Goal: Task Accomplishment & Management: Manage account settings

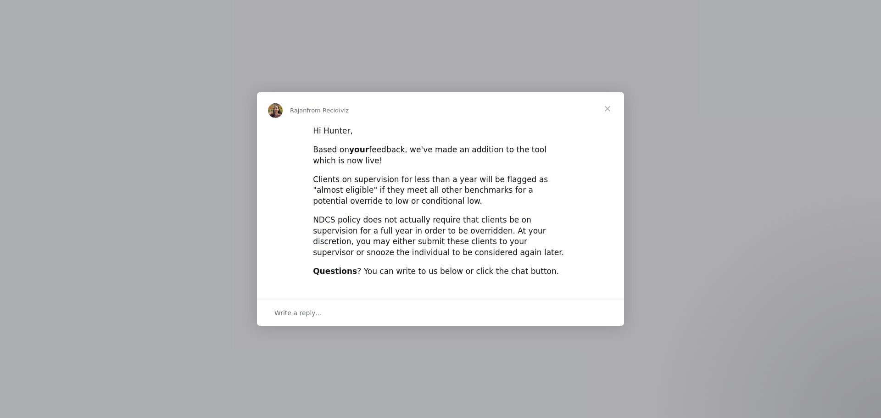
click at [612, 96] on span "Close" at bounding box center [607, 108] width 33 height 33
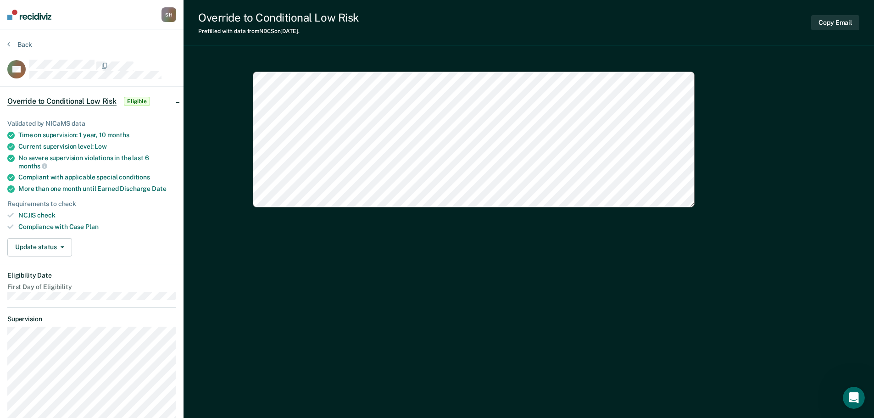
click at [20, 41] on button "Back" at bounding box center [19, 44] width 25 height 8
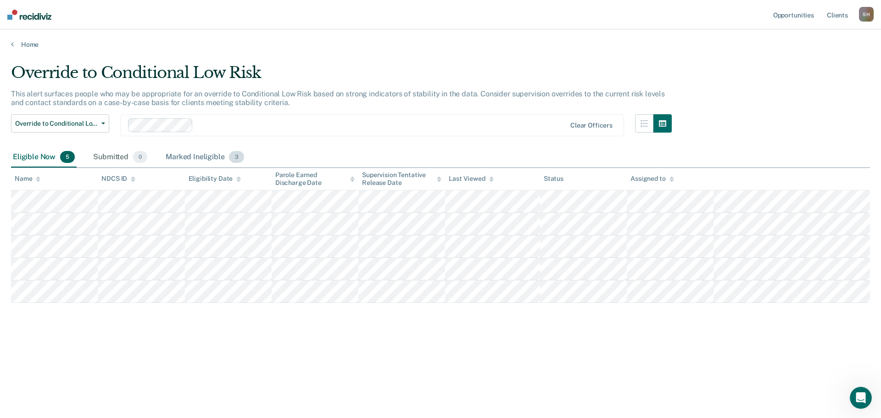
click at [192, 162] on div "Marked Ineligible 3" at bounding box center [205, 157] width 82 height 20
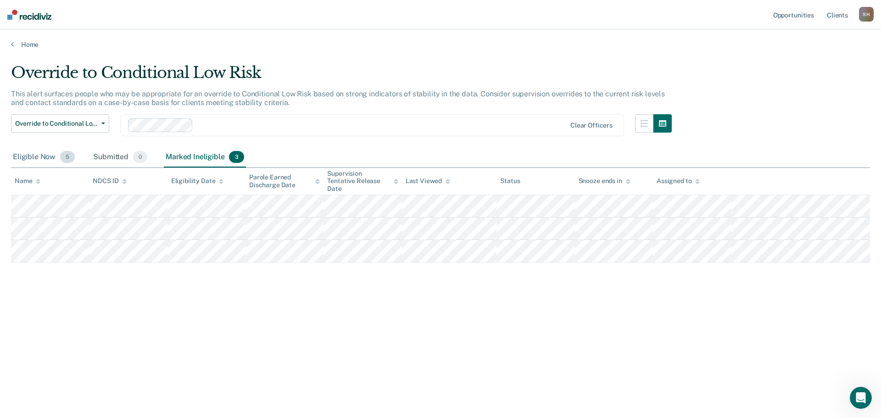
click at [38, 162] on div "Eligible Now 5" at bounding box center [44, 157] width 66 height 20
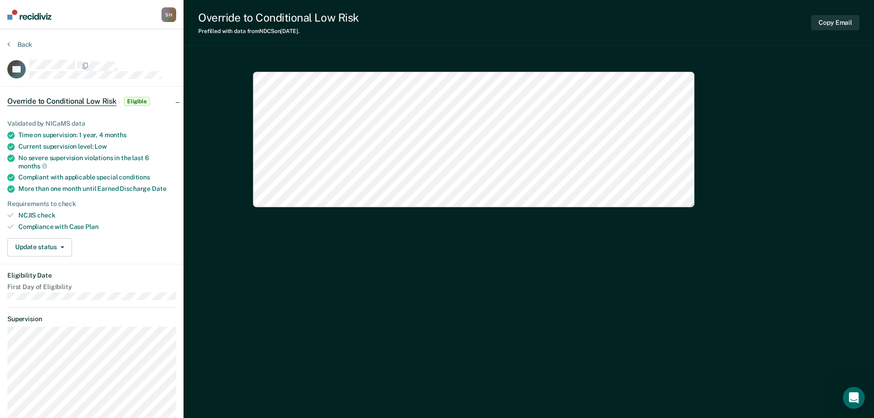
type textarea "x"
click at [19, 44] on button "Back" at bounding box center [19, 44] width 25 height 8
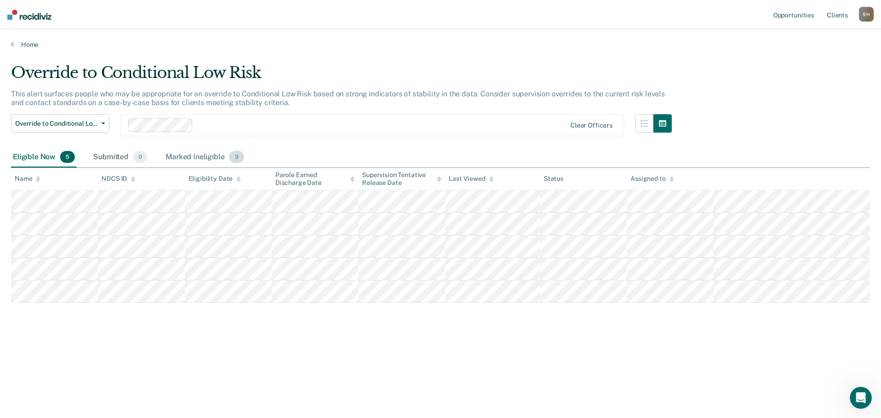
click at [196, 155] on div "Marked Ineligible 3" at bounding box center [205, 157] width 82 height 20
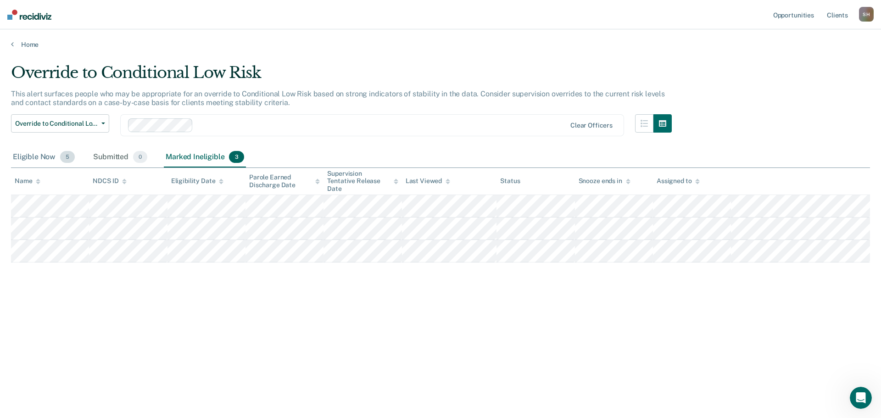
click at [49, 162] on div "Eligible Now 5" at bounding box center [44, 157] width 66 height 20
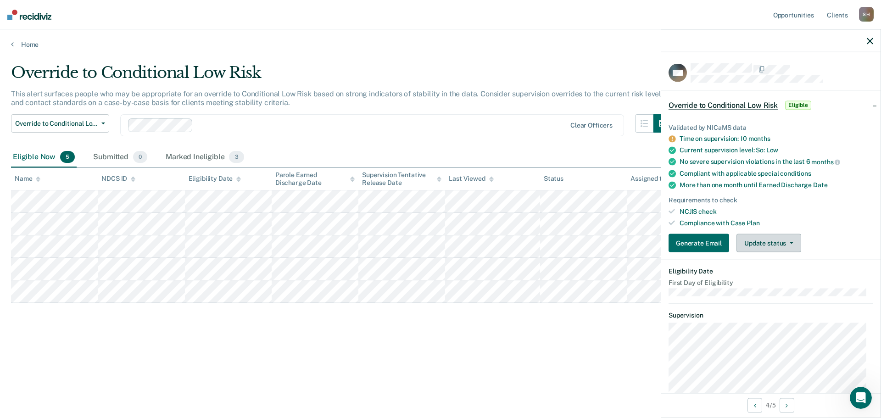
click at [776, 247] on button "Update status" at bounding box center [769, 243] width 65 height 18
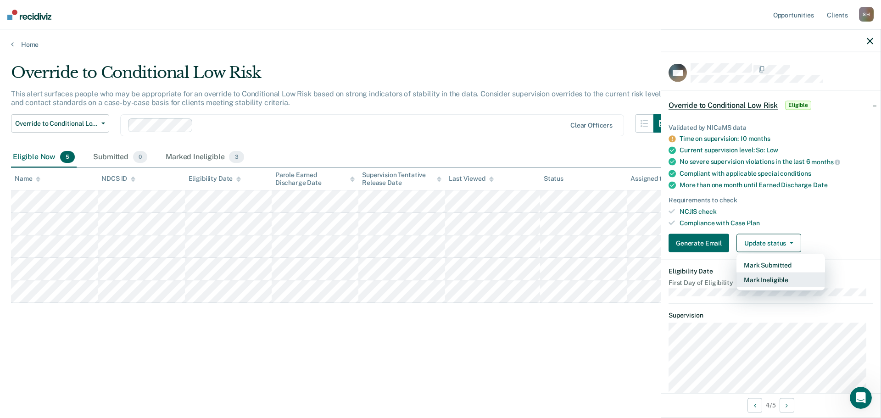
click at [790, 285] on button "Mark Ineligible" at bounding box center [781, 280] width 89 height 15
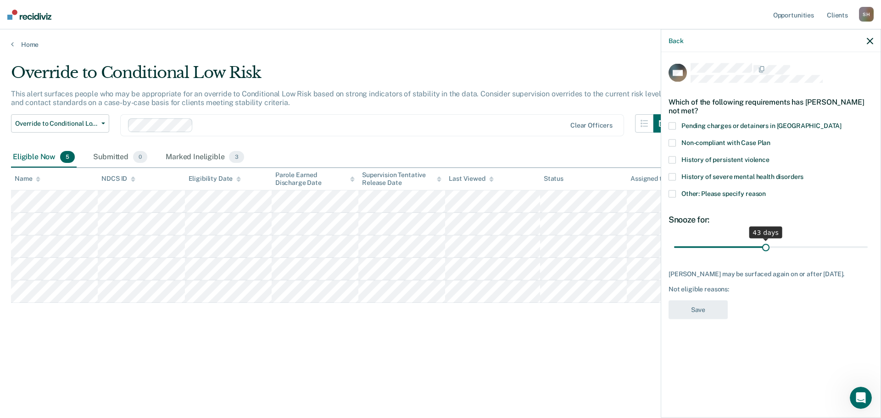
drag, startPoint x: 739, startPoint y: 247, endPoint x: 766, endPoint y: 246, distance: 26.2
click at [766, 246] on input "range" at bounding box center [771, 247] width 194 height 16
drag, startPoint x: 766, startPoint y: 246, endPoint x: 902, endPoint y: 265, distance: 138.0
type input "90"
click at [868, 255] on input "range" at bounding box center [771, 247] width 194 height 16
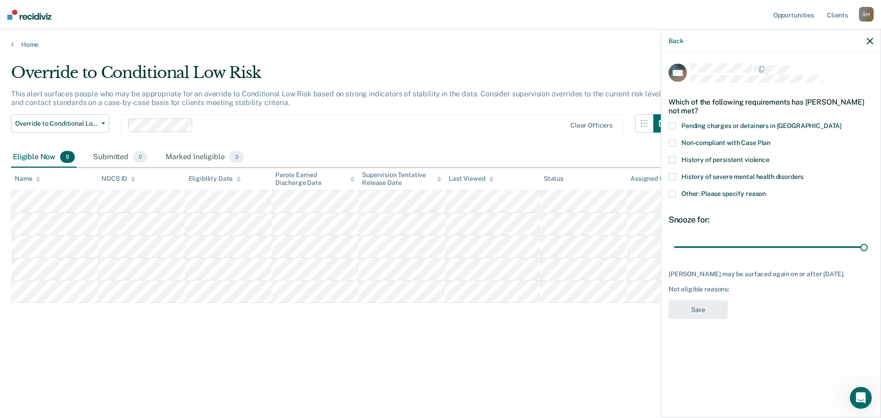
click at [675, 191] on span at bounding box center [672, 193] width 7 height 7
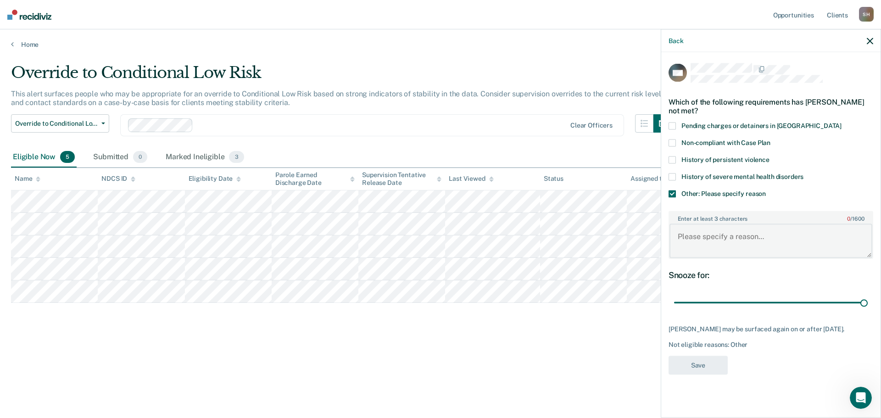
click at [736, 234] on textarea "Enter at least 3 characters 0 / 1600" at bounding box center [771, 241] width 203 height 34
type textarea "Sex Offender"
click at [706, 374] on button "Save" at bounding box center [698, 365] width 59 height 19
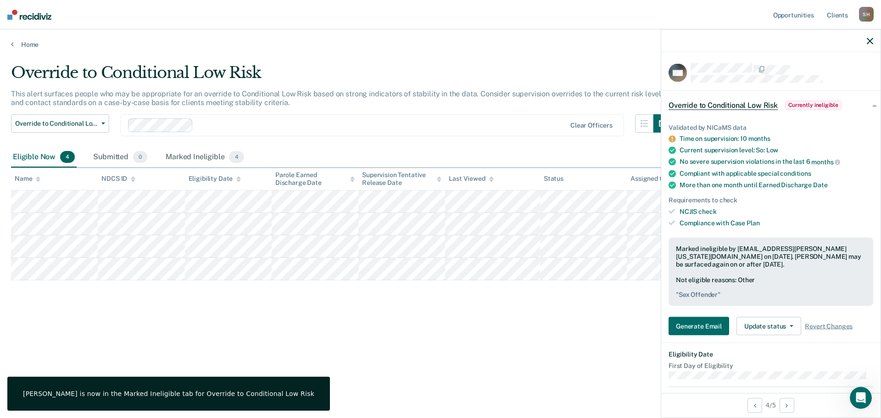
click at [868, 39] on icon "button" at bounding box center [870, 41] width 6 height 6
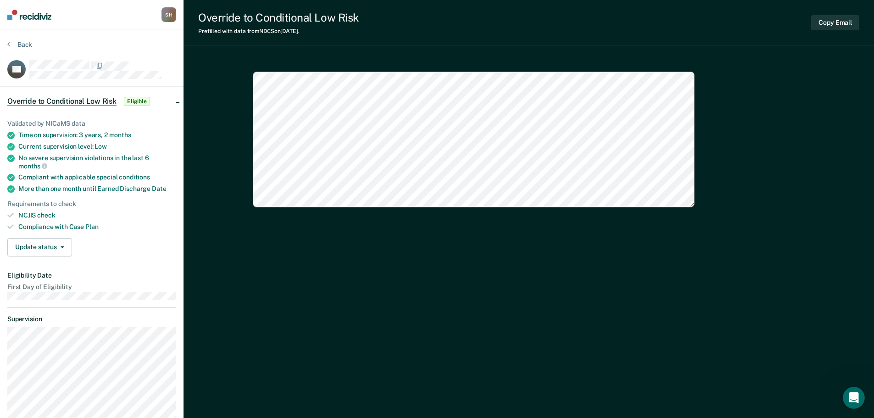
type textarea "x"
click at [14, 44] on button "Back" at bounding box center [19, 44] width 25 height 8
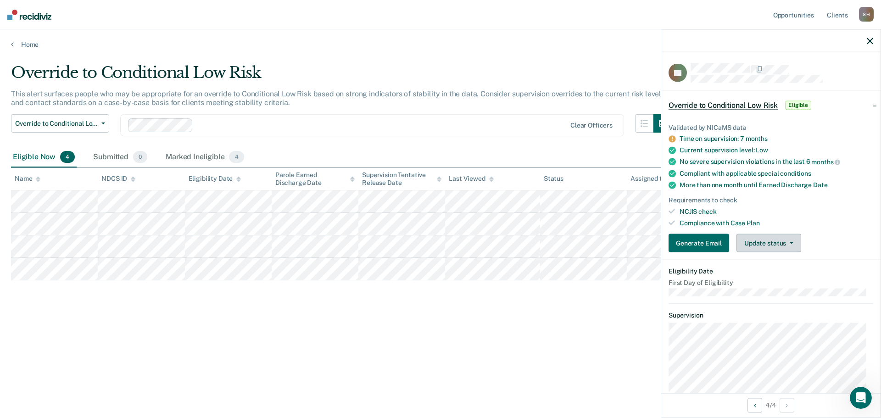
click at [765, 241] on button "Update status" at bounding box center [769, 243] width 65 height 18
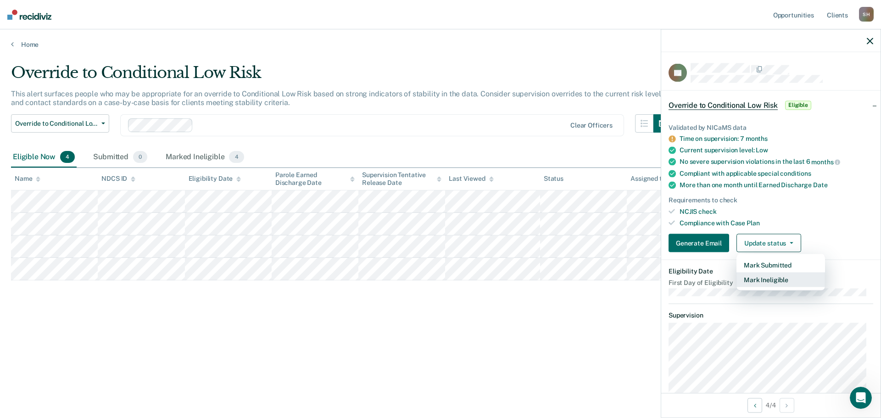
click at [769, 281] on button "Mark Ineligible" at bounding box center [781, 280] width 89 height 15
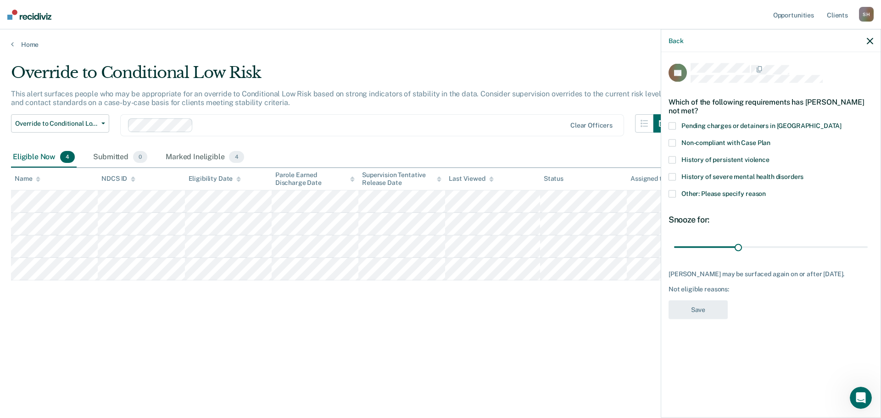
click at [675, 194] on span at bounding box center [672, 193] width 7 height 7
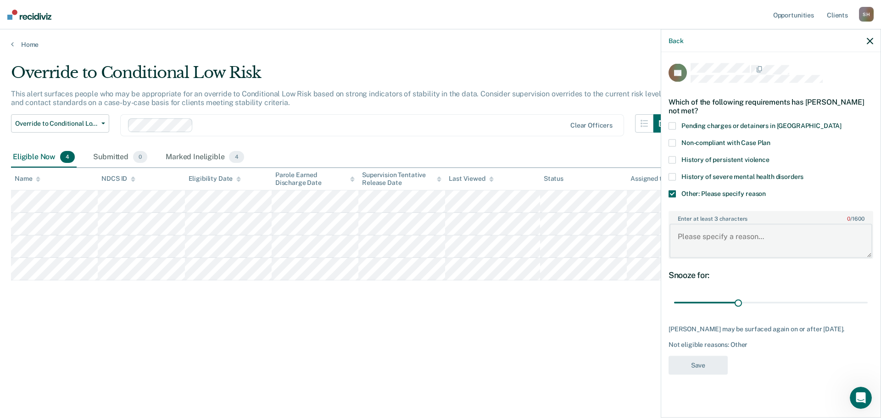
click at [694, 243] on textarea "Enter at least 3 characters 0 / 1600" at bounding box center [771, 241] width 203 height 34
type textarea "Became low risk [DATE]"
click at [696, 362] on button "Save" at bounding box center [698, 365] width 59 height 19
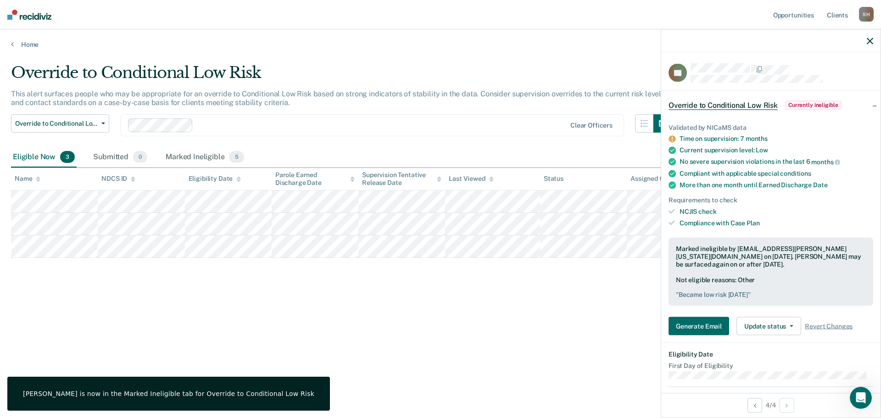
click at [866, 41] on div at bounding box center [770, 40] width 219 height 23
click at [869, 40] on icon "button" at bounding box center [870, 41] width 6 height 6
